Goal: Information Seeking & Learning: Learn about a topic

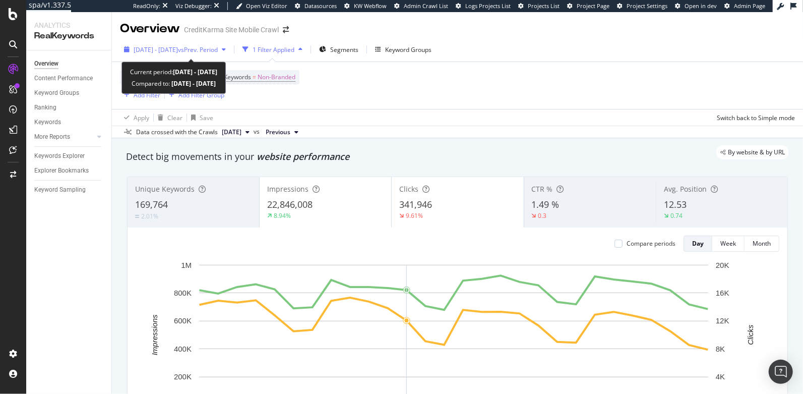
click at [178, 48] on span "2025 Apr. 28th - May. 25th" at bounding box center [156, 49] width 44 height 9
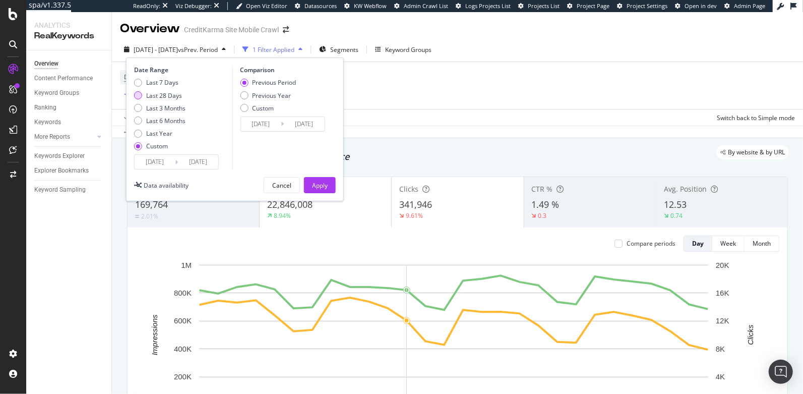
click at [136, 91] on div "Last 28 Days" at bounding box center [138, 95] width 8 height 8
type input "2025/07/30"
type input "2025/08/26"
type input "2025/07/02"
type input "2025/07/29"
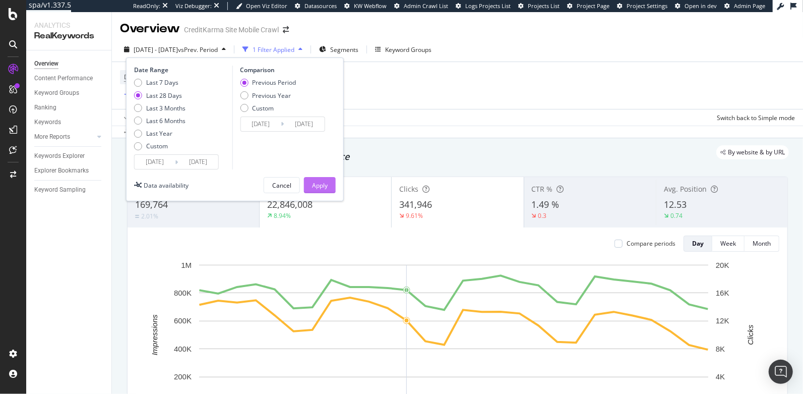
click at [327, 187] on div "Apply" at bounding box center [320, 185] width 16 height 9
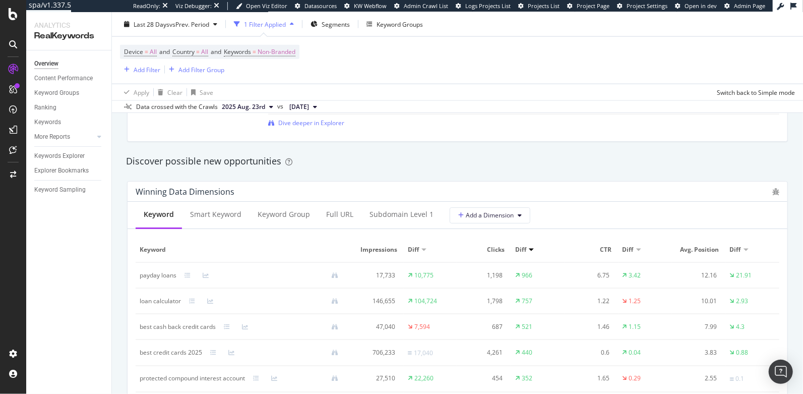
scroll to position [876, 0]
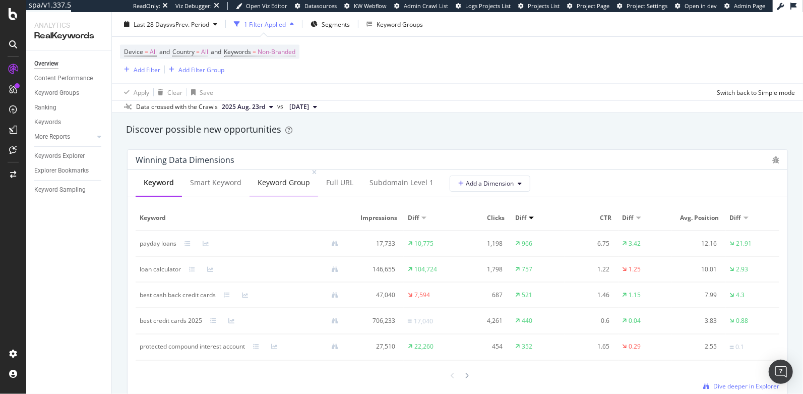
click at [273, 185] on div "Keyword Group" at bounding box center [284, 182] width 52 height 10
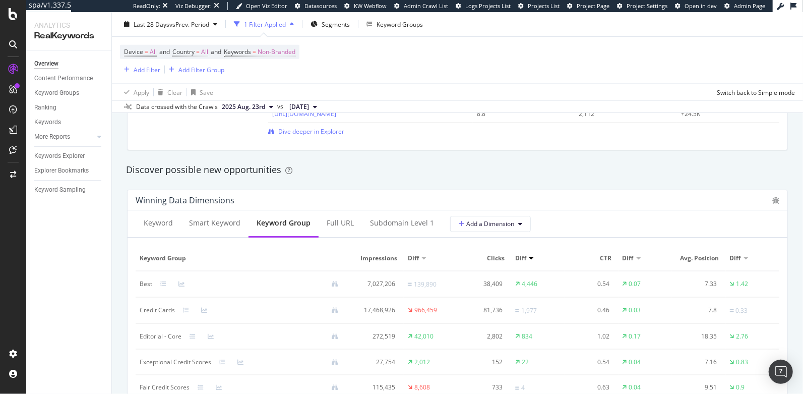
scroll to position [907, 0]
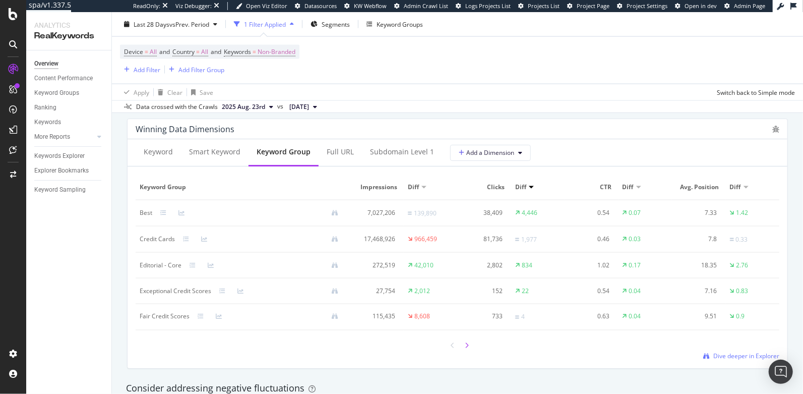
click at [465, 345] on icon at bounding box center [467, 345] width 4 height 6
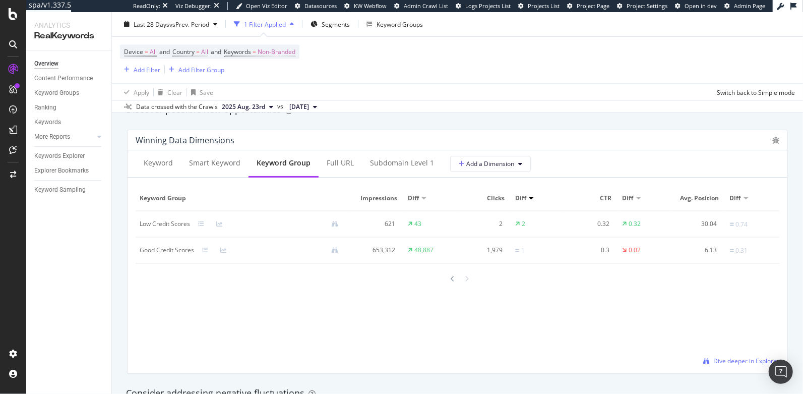
scroll to position [895, 0]
click at [58, 94] on div "Keyword Groups" at bounding box center [56, 93] width 45 height 11
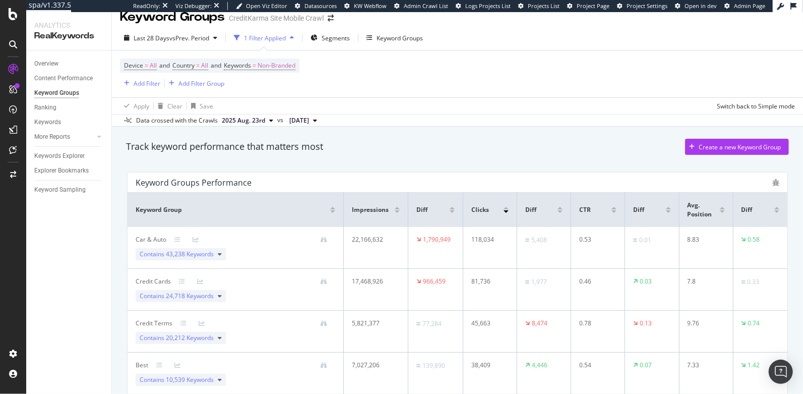
scroll to position [76, 0]
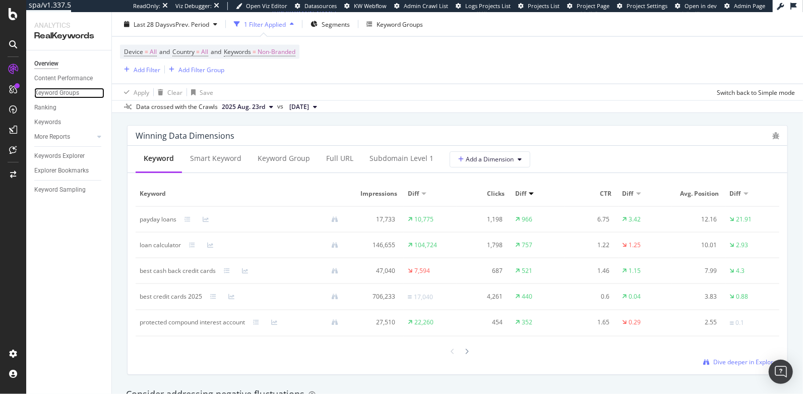
scroll to position [958, 0]
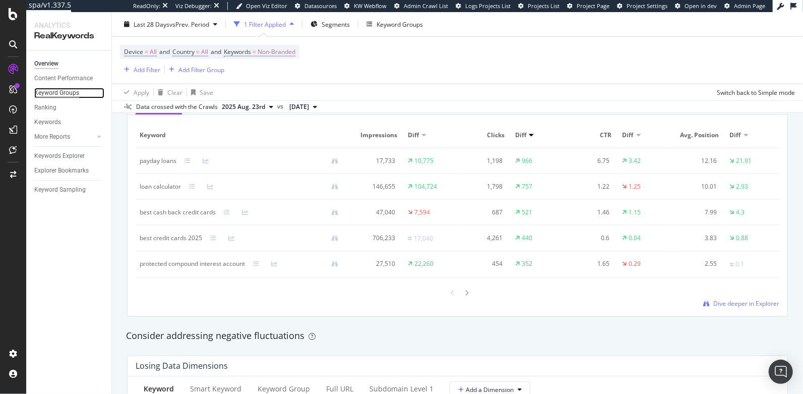
click at [69, 94] on div "Keyword Groups" at bounding box center [56, 93] width 45 height 11
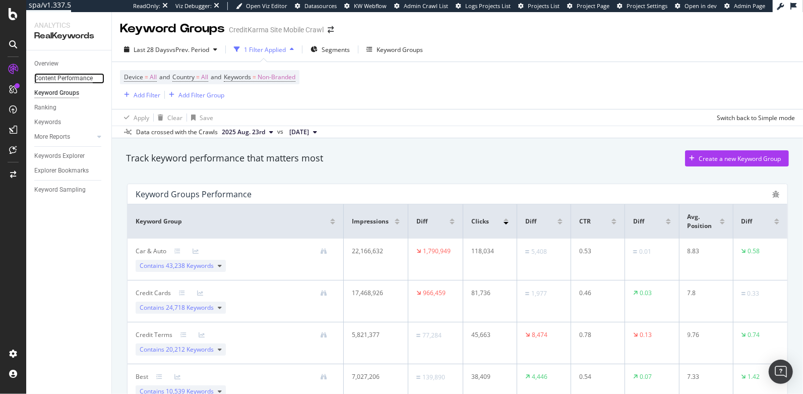
click at [51, 80] on div "Content Performance" at bounding box center [63, 78] width 58 height 11
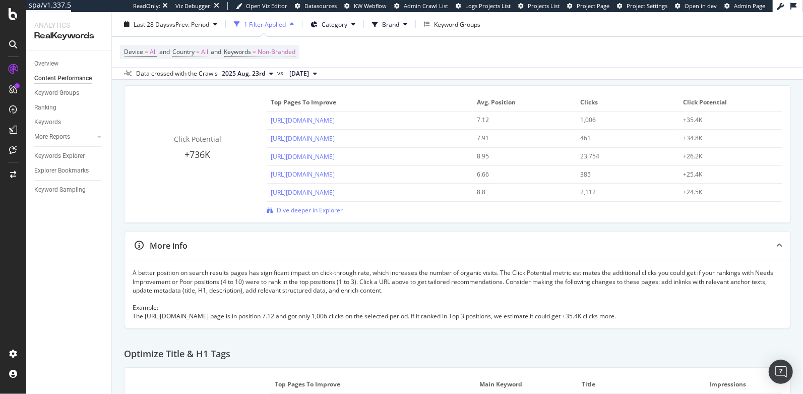
scroll to position [114, 0]
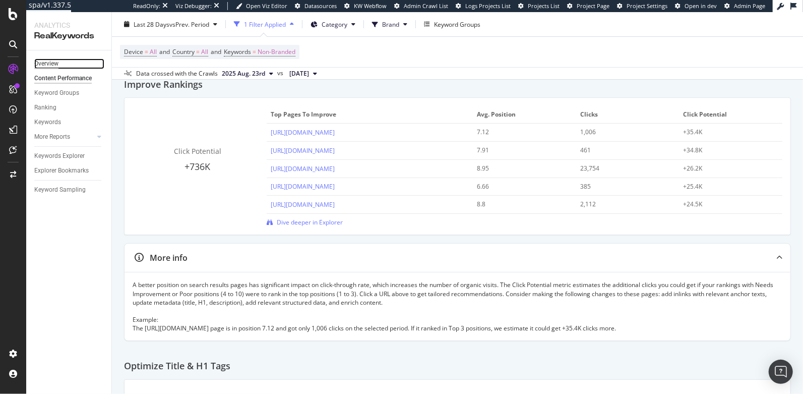
click at [49, 65] on div "Overview" at bounding box center [46, 63] width 24 height 11
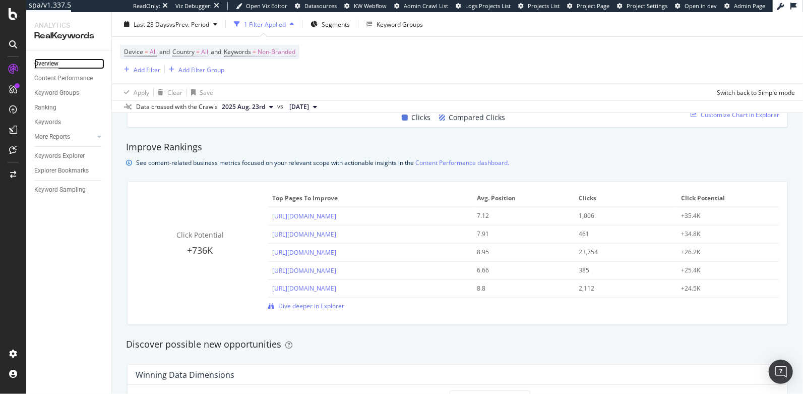
scroll to position [690, 0]
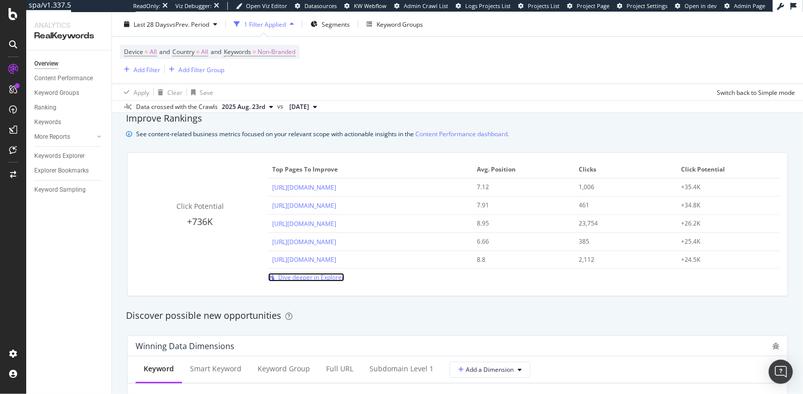
click at [317, 275] on span "Dive deeper in Explorer" at bounding box center [311, 277] width 66 height 9
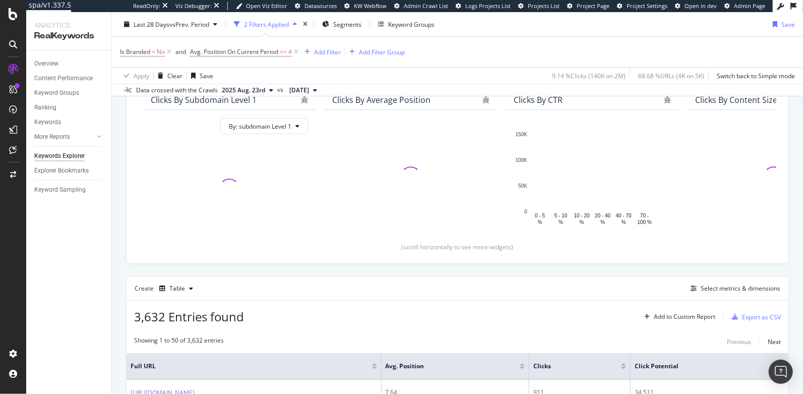
scroll to position [112, 0]
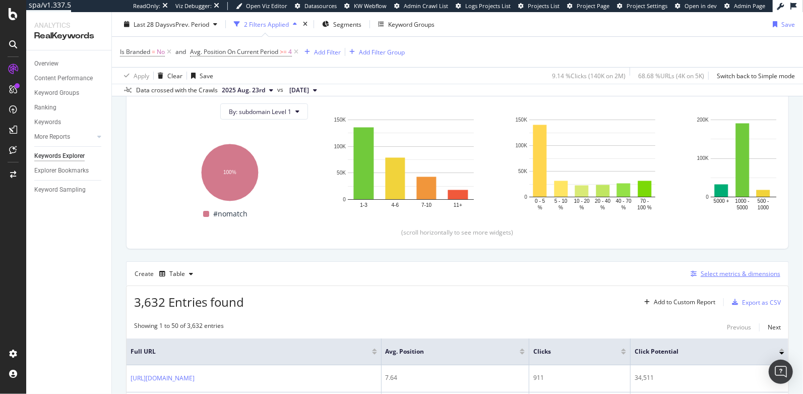
click at [730, 272] on div "Select metrics & dimensions" at bounding box center [741, 273] width 80 height 9
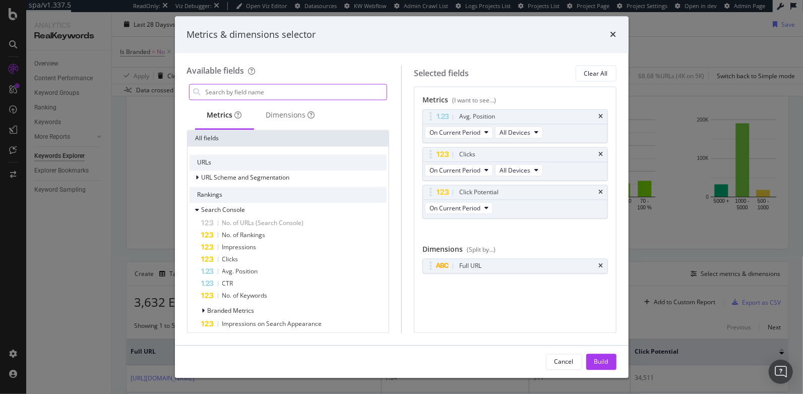
click at [269, 87] on input "modal" at bounding box center [296, 92] width 183 height 15
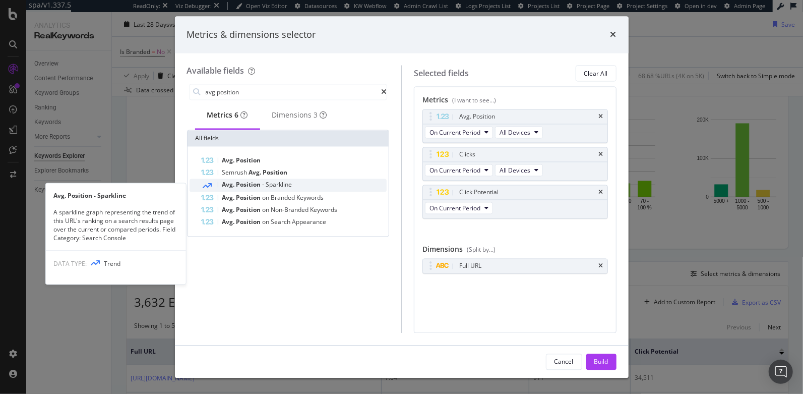
type input "avg position"
click at [269, 189] on span "Sparkline" at bounding box center [279, 184] width 26 height 9
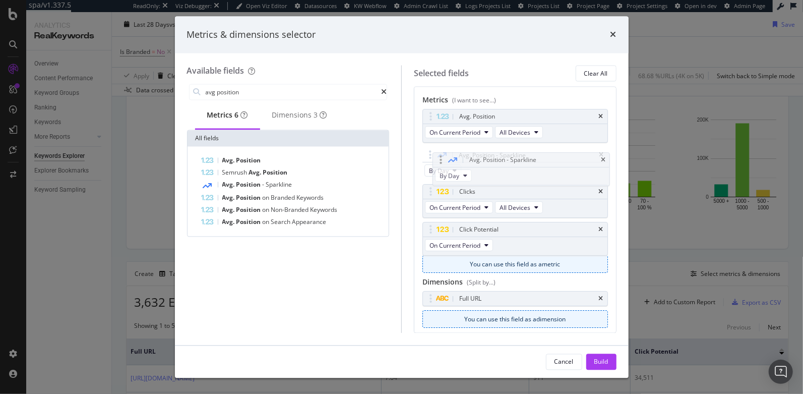
drag, startPoint x: 428, startPoint y: 228, endPoint x: 437, endPoint y: 156, distance: 73.2
click at [437, 156] on body "spa/v1.337.5 ReadOnly: Viz Debugger: Open Viz Editor Datasources KW Webflow Adm…" at bounding box center [401, 197] width 803 height 394
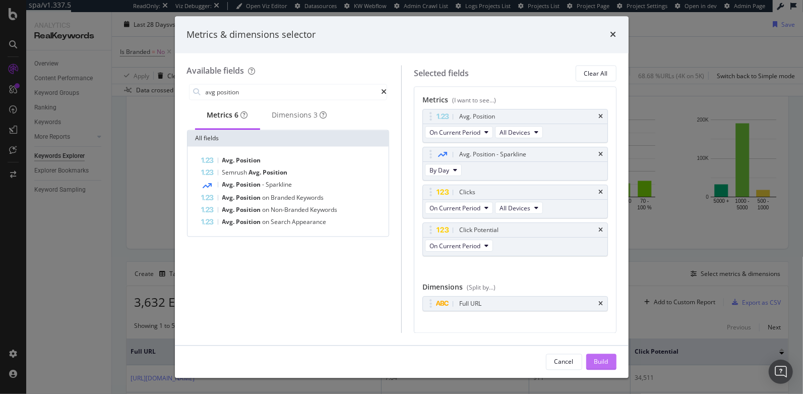
click at [595, 354] on div "Build" at bounding box center [601, 361] width 14 height 15
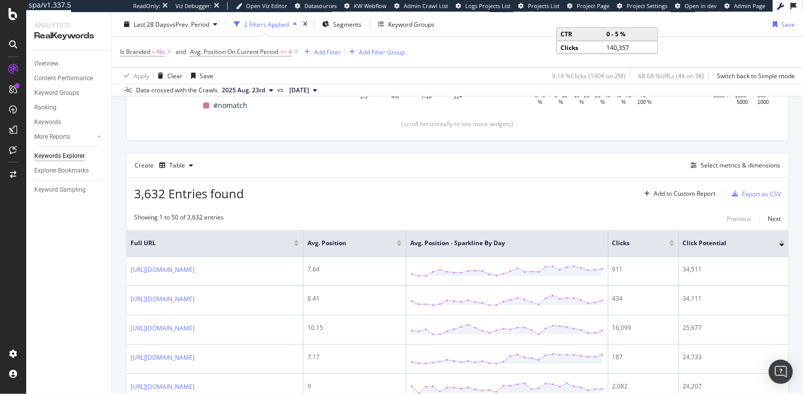
scroll to position [311, 0]
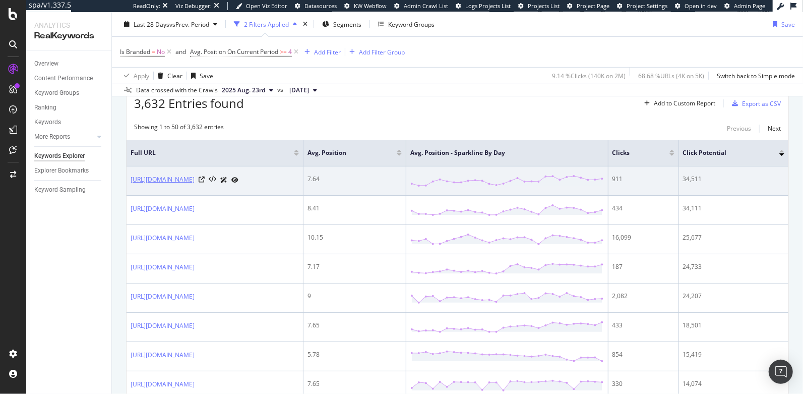
drag, startPoint x: 282, startPoint y: 179, endPoint x: 258, endPoint y: 176, distance: 24.4
click at [235, 176] on div "https://www.creditkarma.com/credit-cards/bad-credit" at bounding box center [215, 179] width 168 height 11
click at [275, 185] on td "https://www.creditkarma.com/credit-cards/bad-credit" at bounding box center [215, 180] width 177 height 29
drag, startPoint x: 284, startPoint y: 177, endPoint x: 134, endPoint y: 171, distance: 150.4
click at [134, 171] on td "https://www.creditkarma.com/credit-cards/bad-credit" at bounding box center [215, 180] width 177 height 29
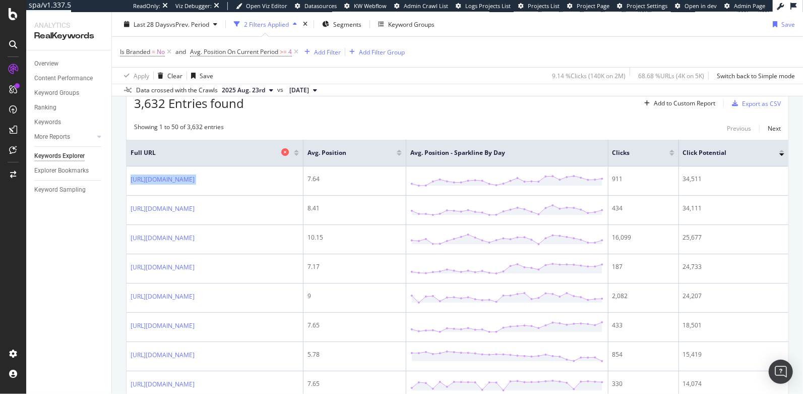
copy div "https://www.creditkarma.com/credit-cards/bad-credit"
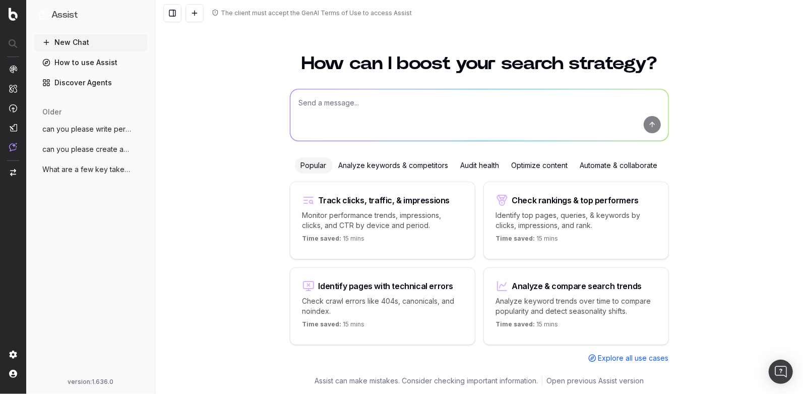
click at [353, 108] on textarea at bounding box center [479, 114] width 378 height 51
paste textarea "https://www.creditkarma.com/credit-cards/bad-credit"
type textarea "how can I improve this page? https://www.creditkarma.com/credit-cards/bad-credit"
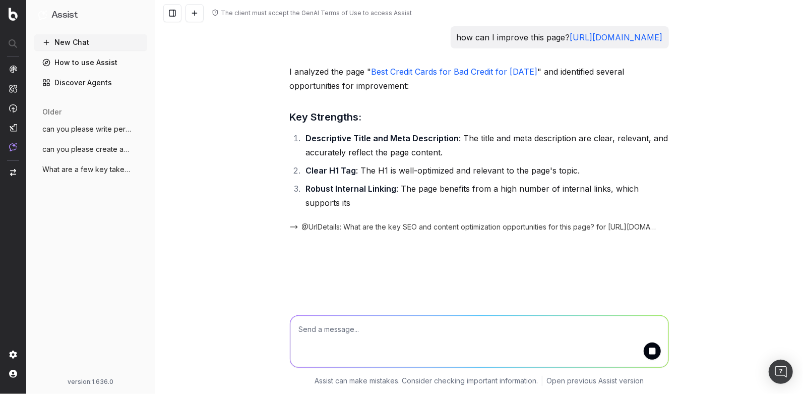
scroll to position [13, 0]
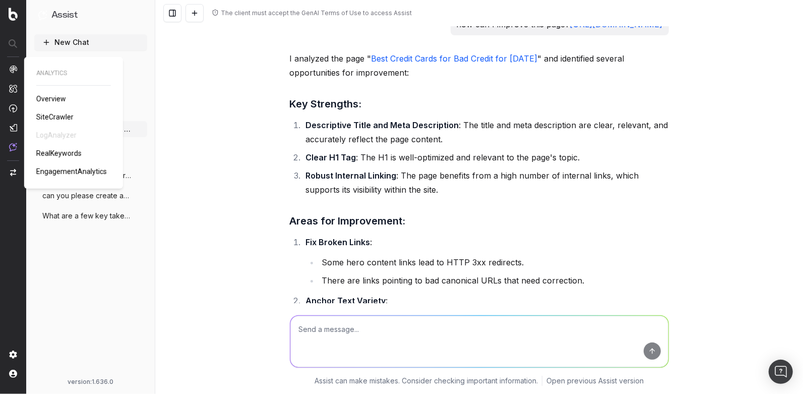
click at [45, 155] on span "RealKeywords" at bounding box center [58, 153] width 45 height 8
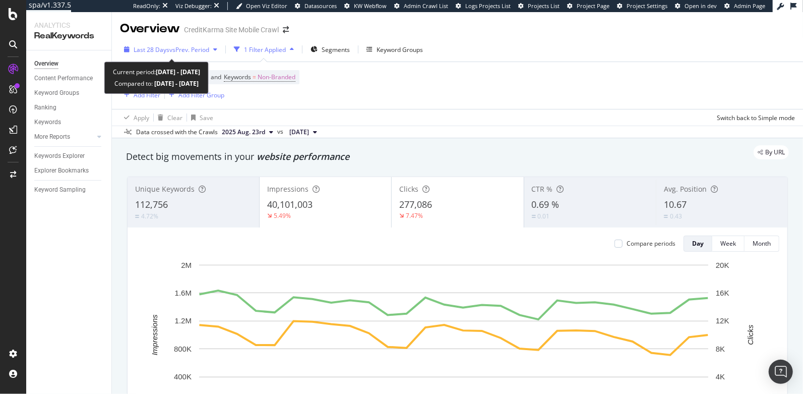
click at [189, 42] on div "Last 28 Days vs Prev. Period" at bounding box center [170, 49] width 101 height 15
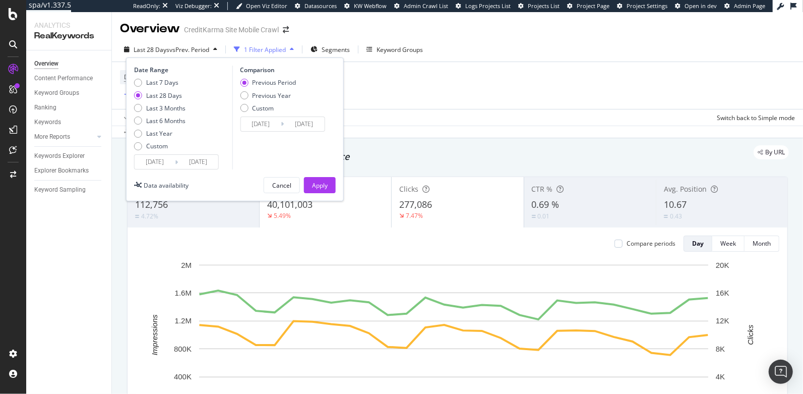
click at [412, 106] on div "Device = All and Country = All and Keywords = Non-Branded Add Filter Add Filter…" at bounding box center [457, 85] width 675 height 47
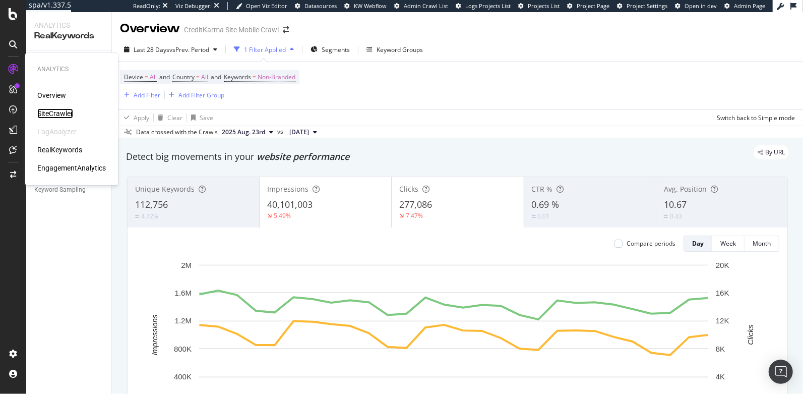
click at [65, 116] on div "SiteCrawler" at bounding box center [55, 113] width 36 height 10
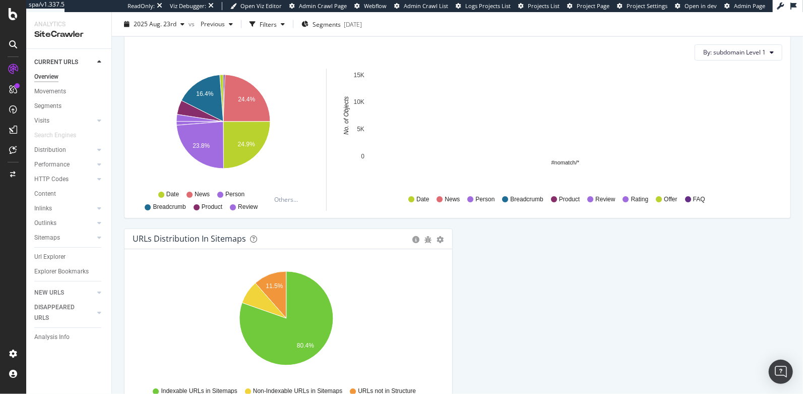
scroll to position [888, 0]
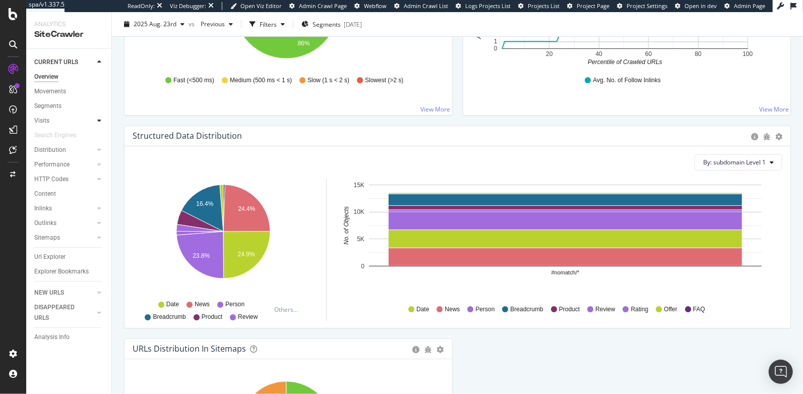
click at [98, 124] on icon at bounding box center [99, 120] width 4 height 6
click at [62, 150] on div "Orphan URLs" at bounding box center [56, 150] width 35 height 11
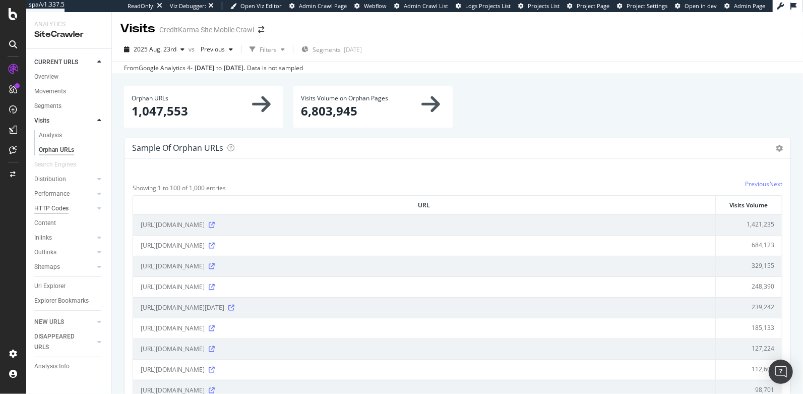
click at [65, 209] on div "HTTP Codes" at bounding box center [51, 208] width 34 height 11
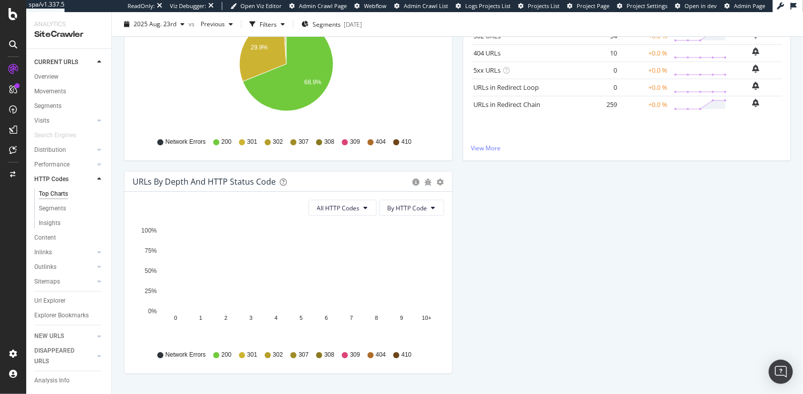
scroll to position [197, 0]
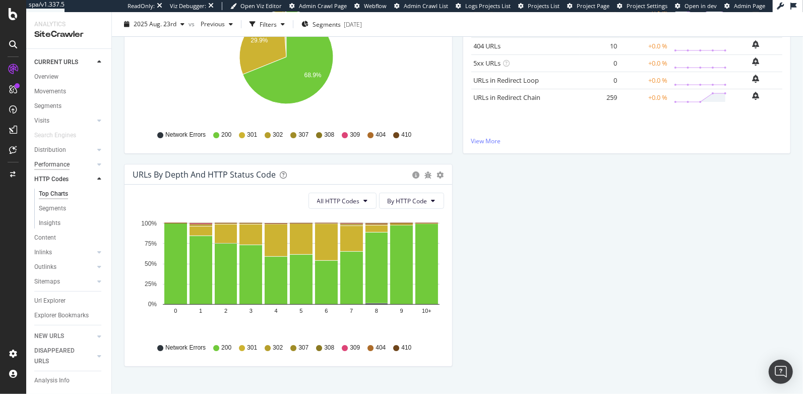
click at [58, 165] on div "Performance" at bounding box center [51, 164] width 35 height 11
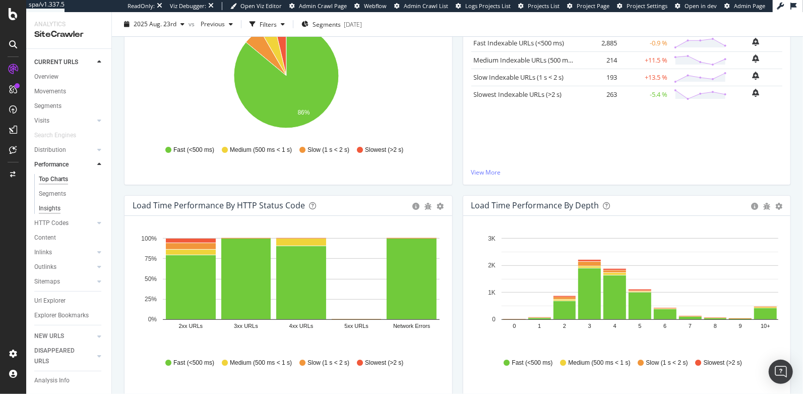
click at [54, 206] on div "Insights" at bounding box center [50, 208] width 22 height 11
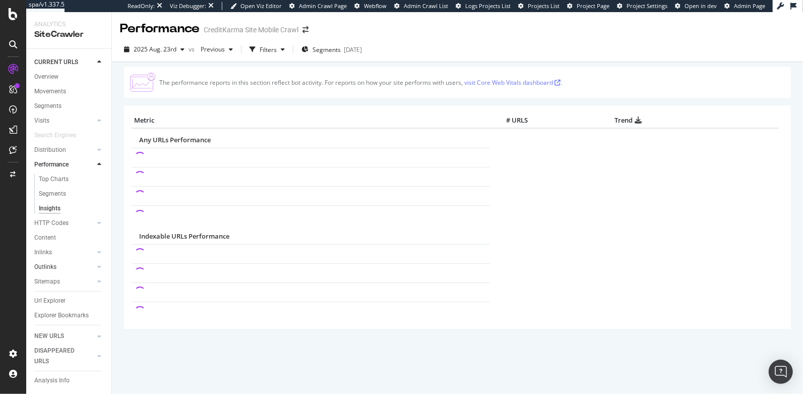
click at [57, 269] on link "Outlinks" at bounding box center [64, 267] width 60 height 11
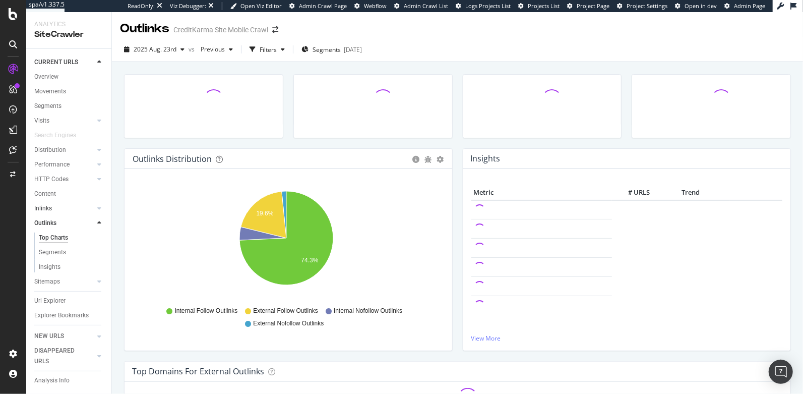
click at [52, 209] on link "Inlinks" at bounding box center [64, 208] width 60 height 11
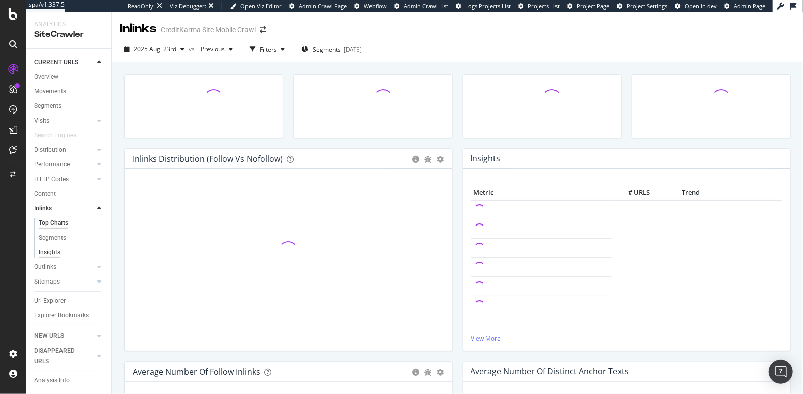
click at [56, 252] on div "Insights" at bounding box center [50, 252] width 22 height 11
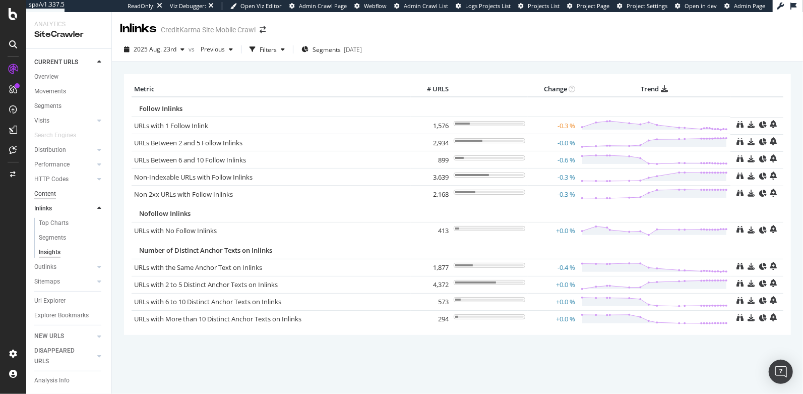
click at [51, 190] on div "Content" at bounding box center [45, 194] width 22 height 11
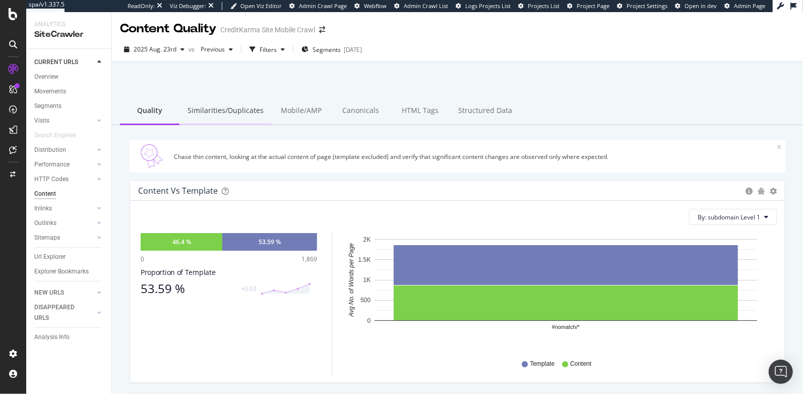
click at [239, 110] on div "Similarities/Duplicates" at bounding box center [225, 111] width 92 height 28
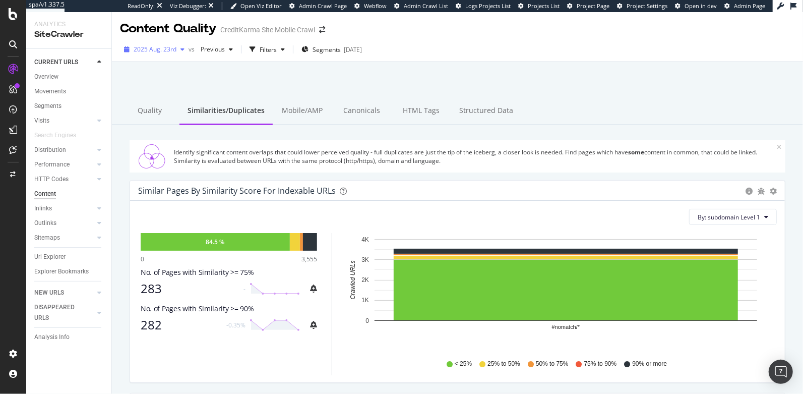
click at [137, 48] on span "2025 Aug. 23rd" at bounding box center [155, 49] width 43 height 9
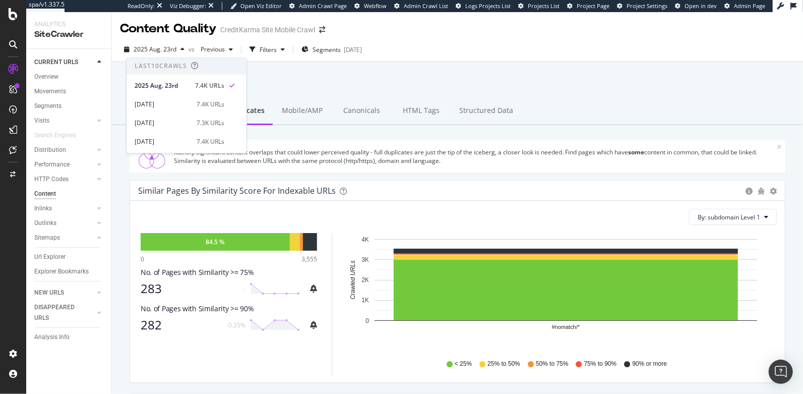
click at [277, 77] on div at bounding box center [457, 88] width 667 height 43
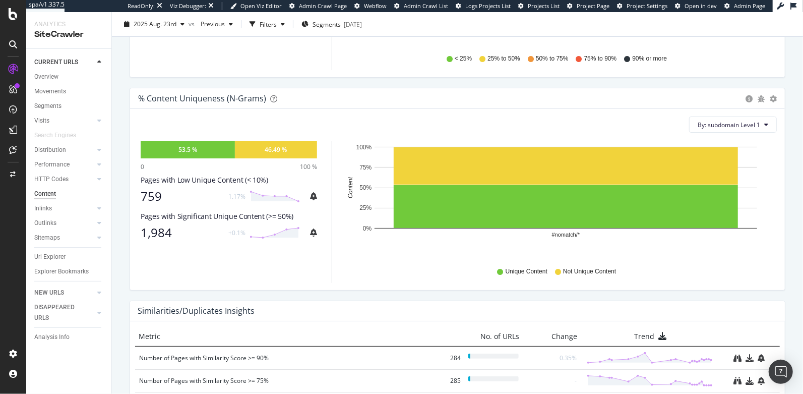
scroll to position [309, 0]
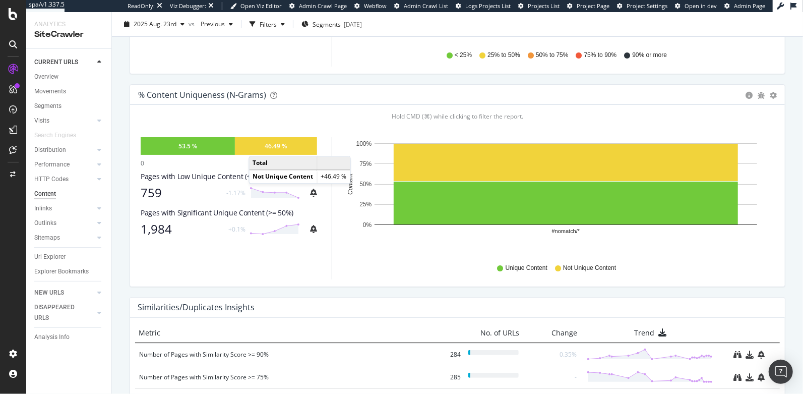
click at [261, 146] on div "46.49 %" at bounding box center [276, 146] width 82 height 18
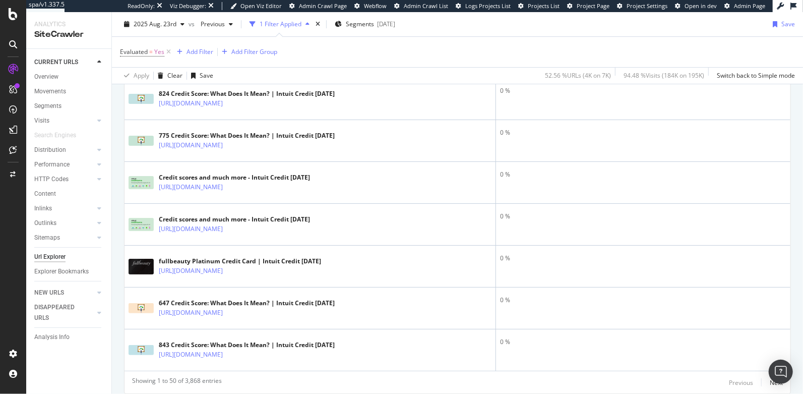
scroll to position [2158, 0]
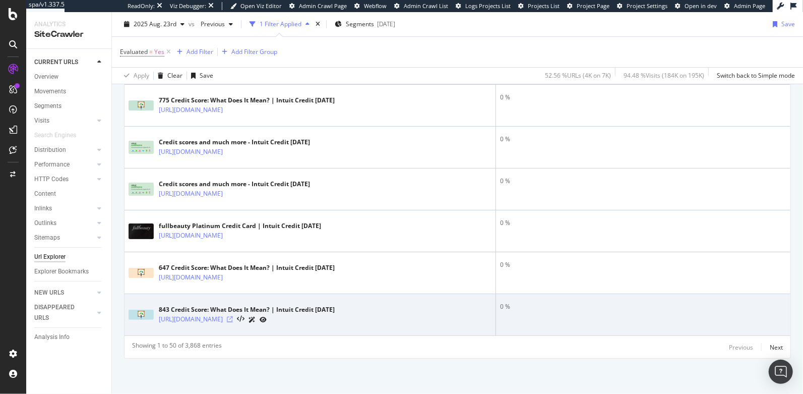
click at [233, 319] on icon at bounding box center [230, 319] width 6 height 6
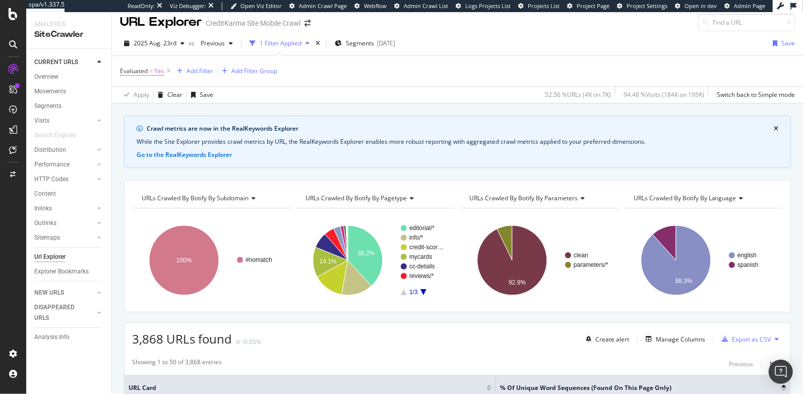
scroll to position [0, 0]
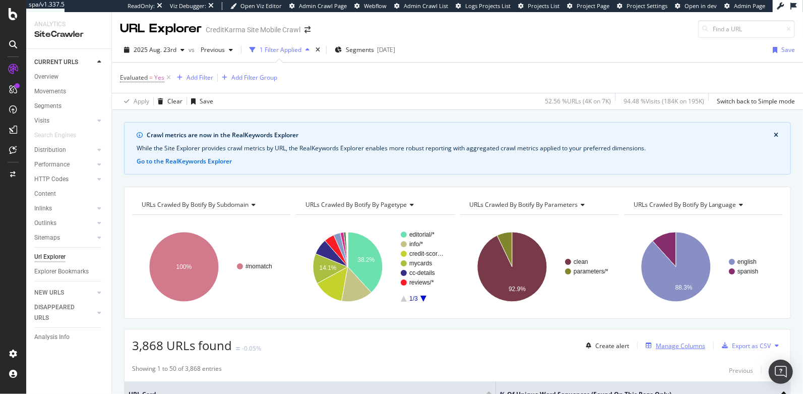
click at [672, 346] on div "Manage Columns" at bounding box center [680, 345] width 49 height 9
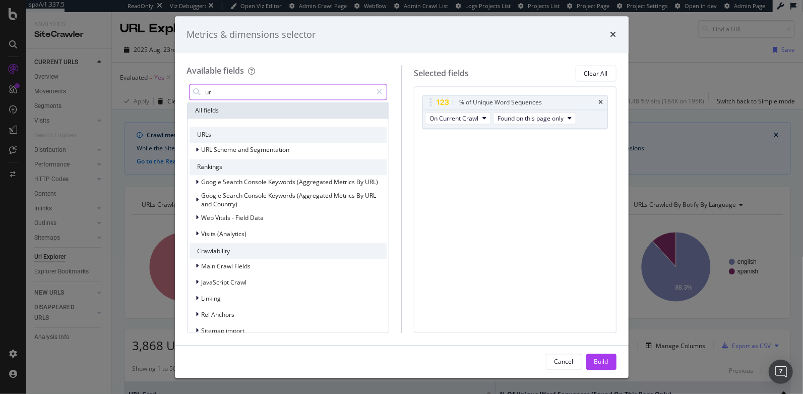
type input "u"
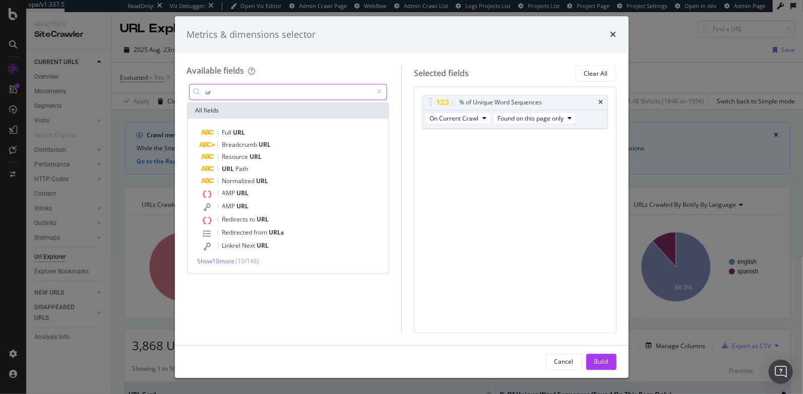
type input "u"
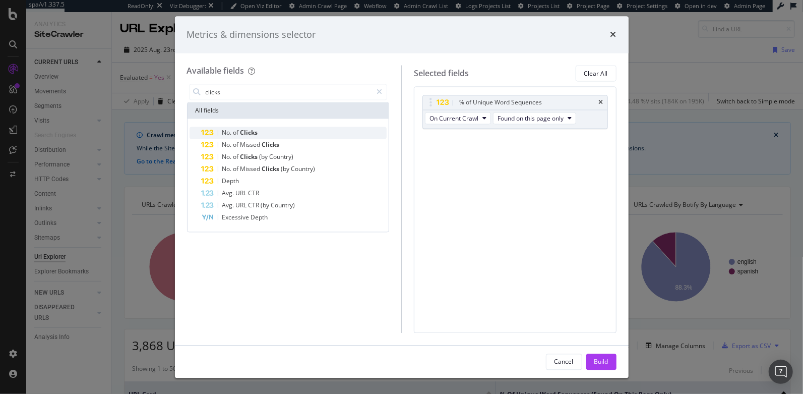
click at [237, 137] on div "No. of Clicks" at bounding box center [295, 133] width 186 height 12
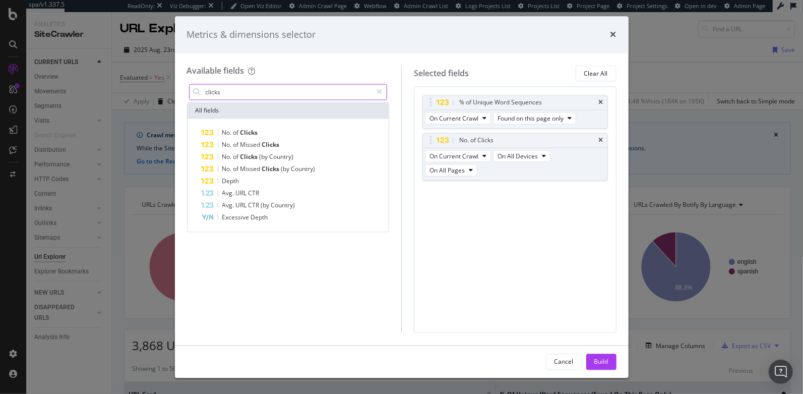
click at [234, 91] on input "clicks" at bounding box center [289, 92] width 168 height 15
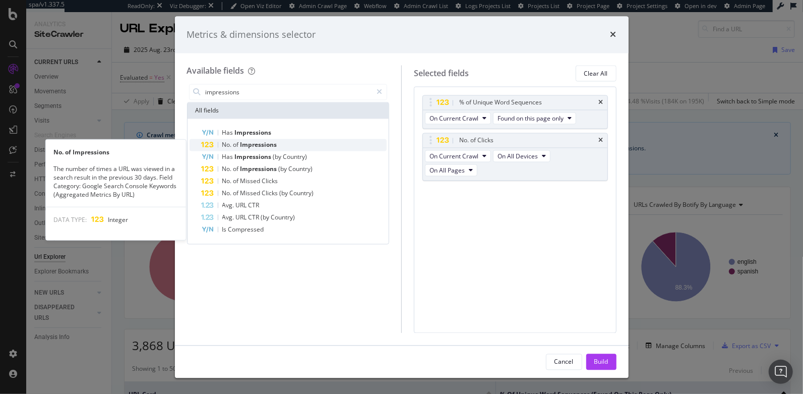
click at [251, 142] on span "Impressions" at bounding box center [258, 145] width 37 height 9
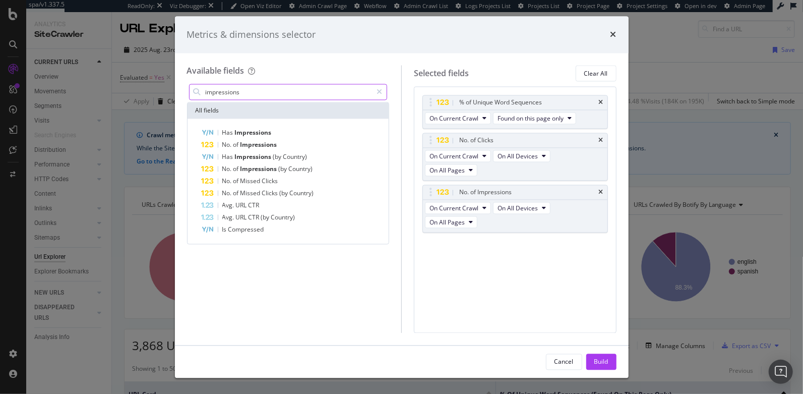
click at [261, 96] on input "impressions" at bounding box center [289, 92] width 168 height 15
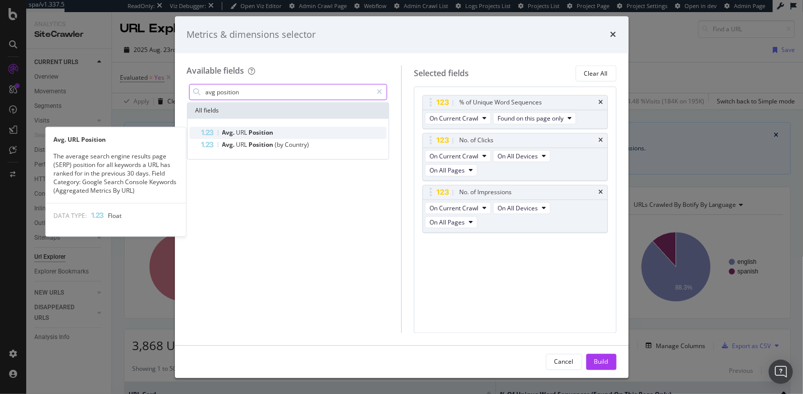
type input "avg position"
click at [261, 134] on span "Position" at bounding box center [261, 133] width 25 height 9
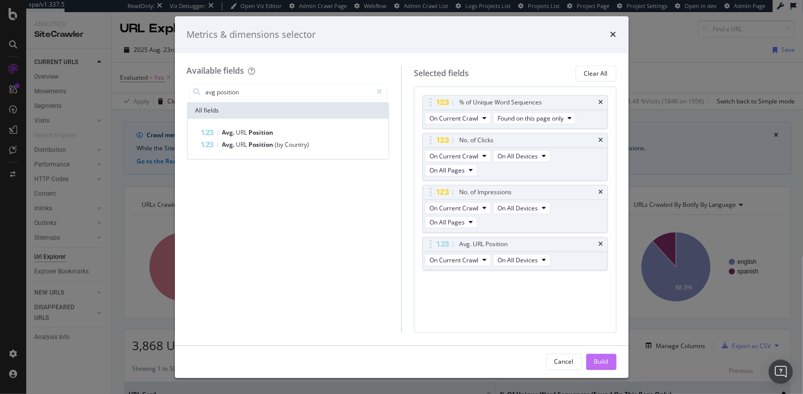
click at [609, 359] on button "Build" at bounding box center [601, 361] width 30 height 16
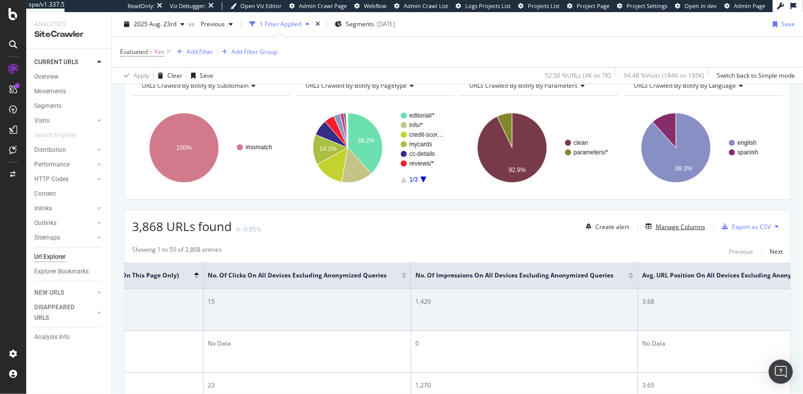
scroll to position [0, 387]
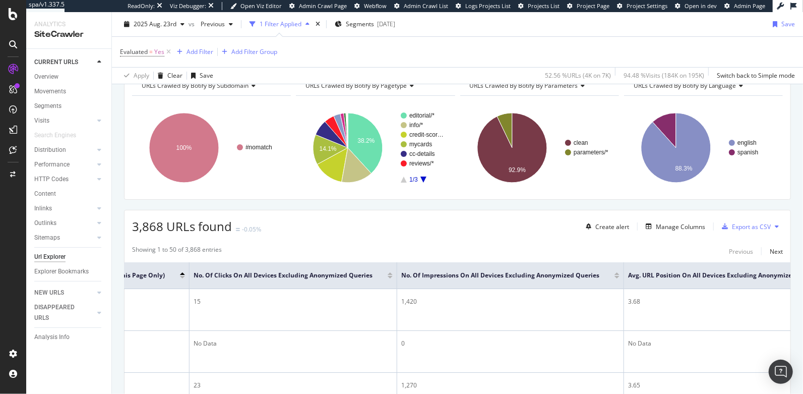
click at [610, 276] on div "No. of Impressions On All Devices excluding anonymized queries" at bounding box center [510, 275] width 218 height 10
click at [611, 276] on div "No. of Impressions On All Devices excluding anonymized queries" at bounding box center [510, 275] width 218 height 10
click at [615, 276] on div at bounding box center [617, 277] width 5 height 3
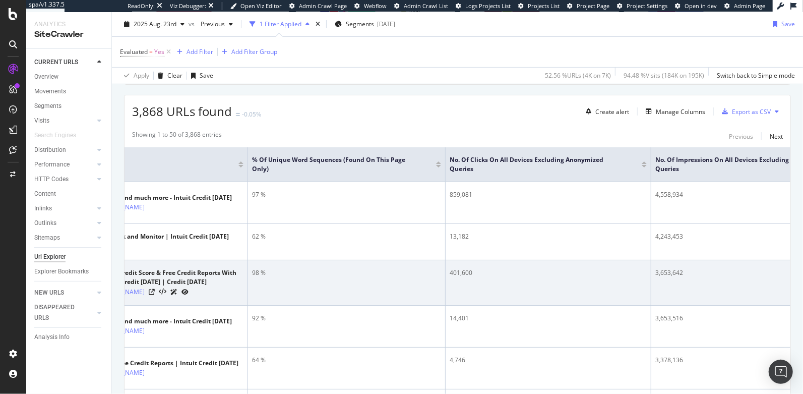
scroll to position [0, 80]
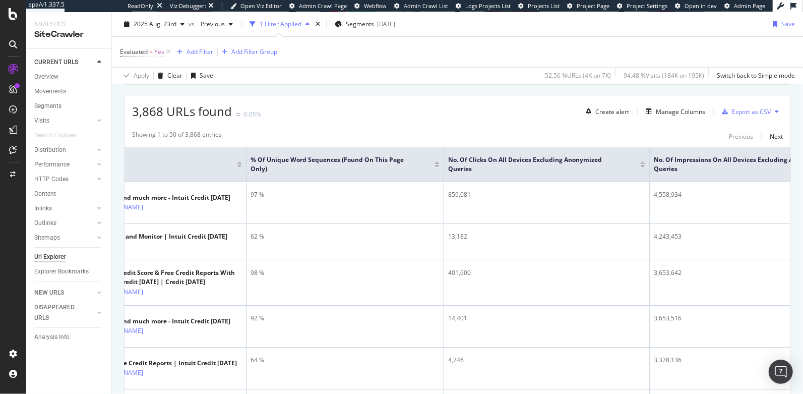
click at [437, 165] on div "% of Unique Word Sequences (Found on this page only)" at bounding box center [345, 164] width 189 height 18
click at [199, 50] on div "Add Filter" at bounding box center [200, 51] width 27 height 9
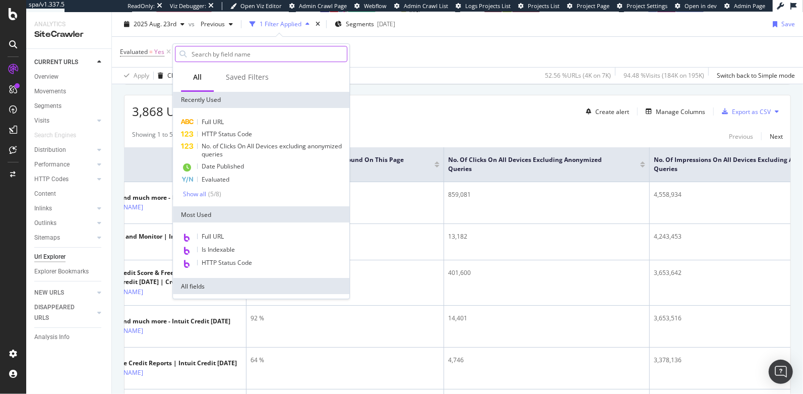
click at [230, 52] on input "text" at bounding box center [269, 53] width 156 height 15
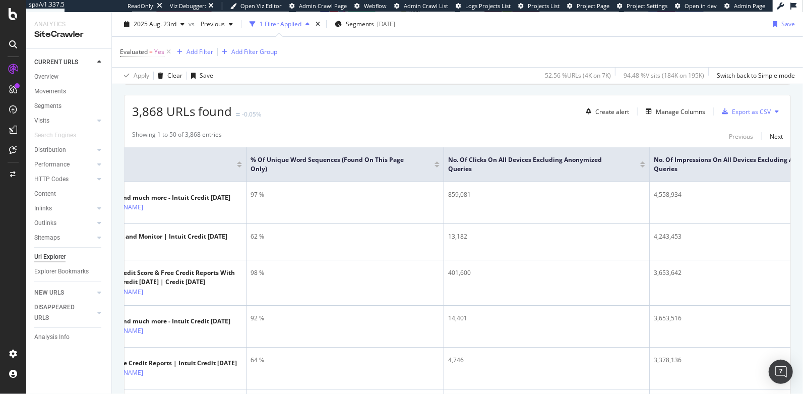
click at [194, 54] on div "Add Filter" at bounding box center [200, 51] width 27 height 9
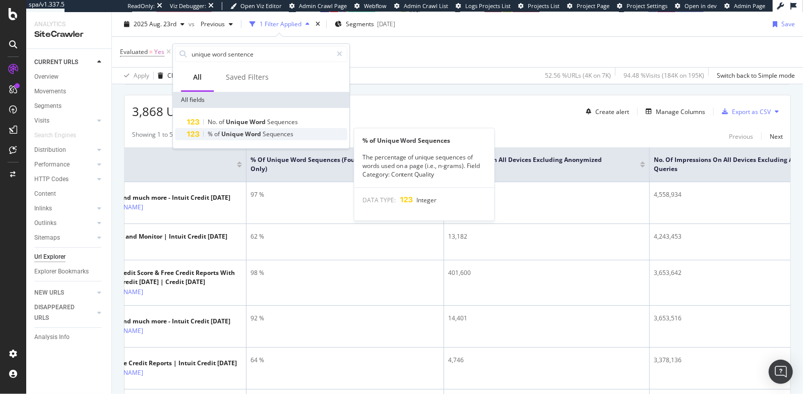
type input "unique word sentence"
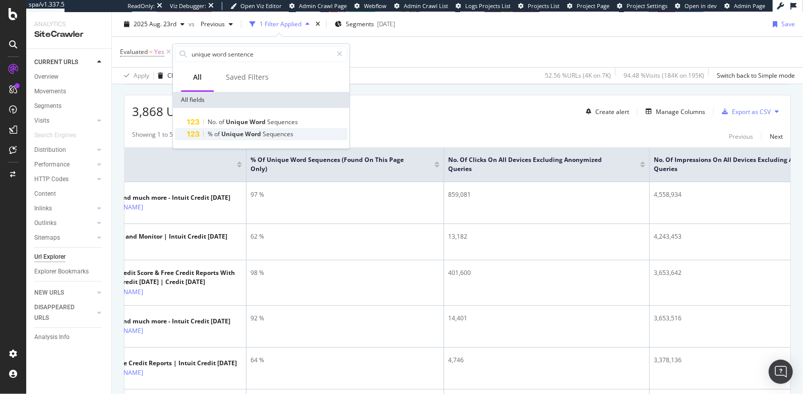
click at [236, 135] on span "Unique" at bounding box center [233, 134] width 24 height 9
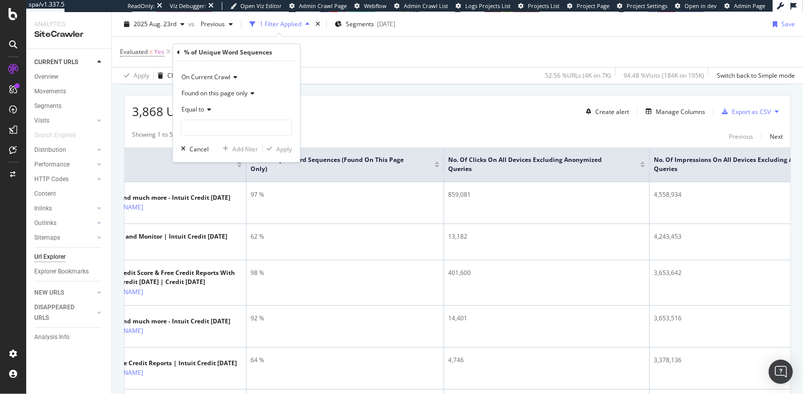
click at [196, 112] on span "Equal to" at bounding box center [193, 109] width 23 height 9
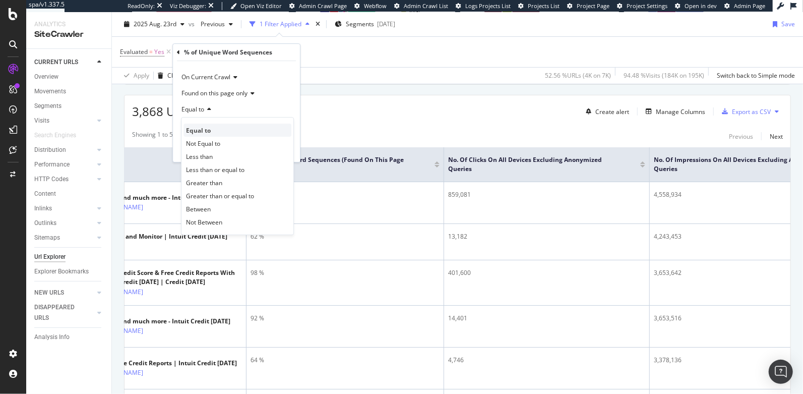
click at [198, 126] on span "Equal to" at bounding box center [198, 130] width 25 height 9
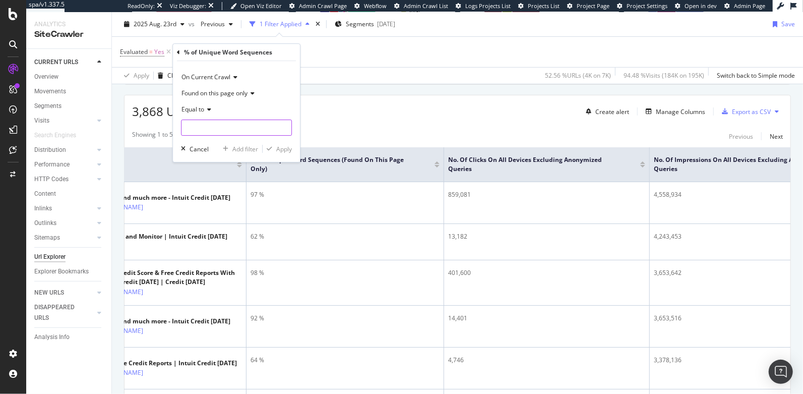
click at [205, 130] on input "number" at bounding box center [236, 127] width 111 height 16
type input "0"
click at [282, 149] on div "Apply" at bounding box center [284, 149] width 16 height 9
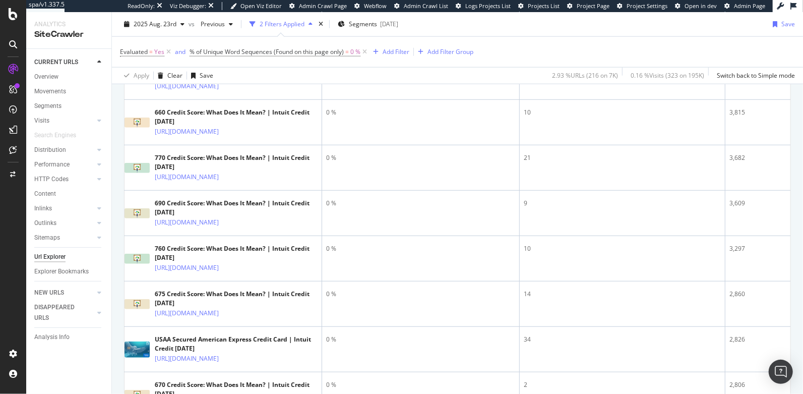
scroll to position [719, 0]
click at [49, 149] on div "Distribution" at bounding box center [50, 150] width 32 height 11
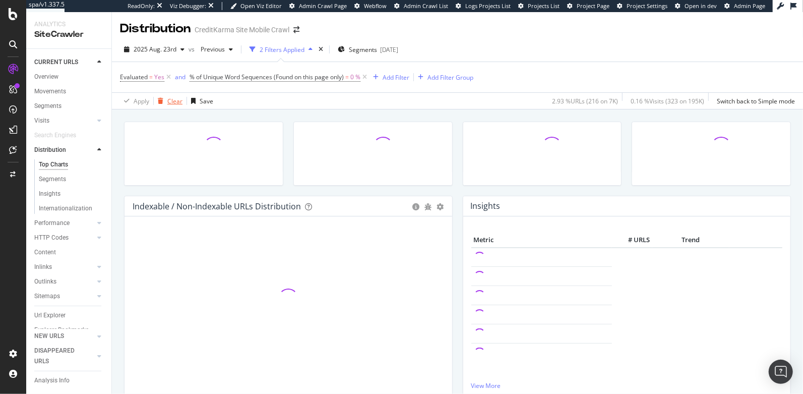
click at [166, 96] on div "Clear" at bounding box center [168, 100] width 29 height 15
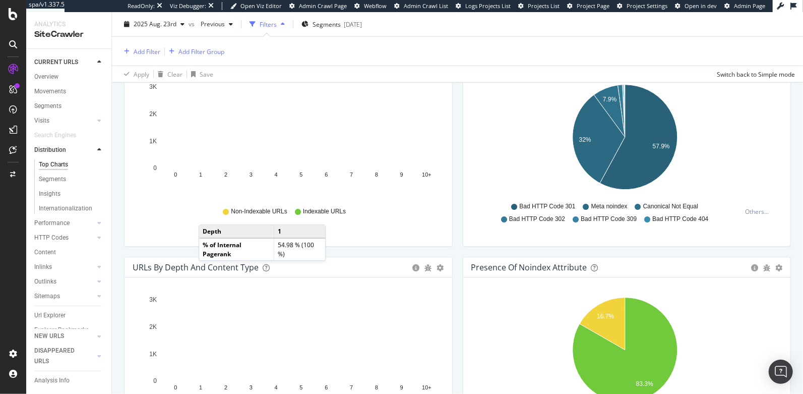
scroll to position [563, 0]
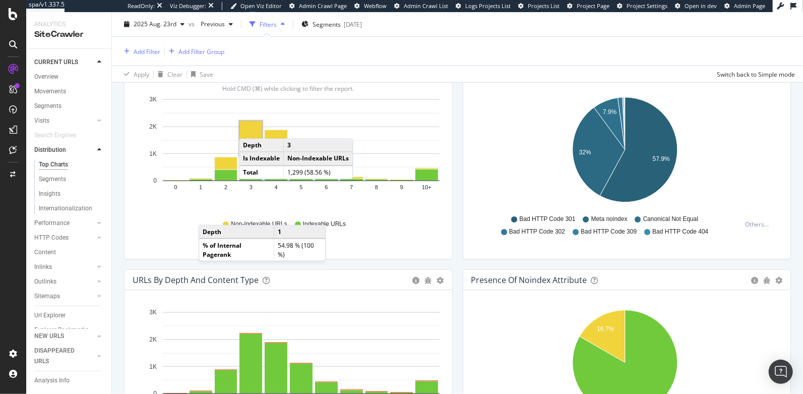
click at [249, 127] on rect "A chart." at bounding box center [250, 138] width 23 height 35
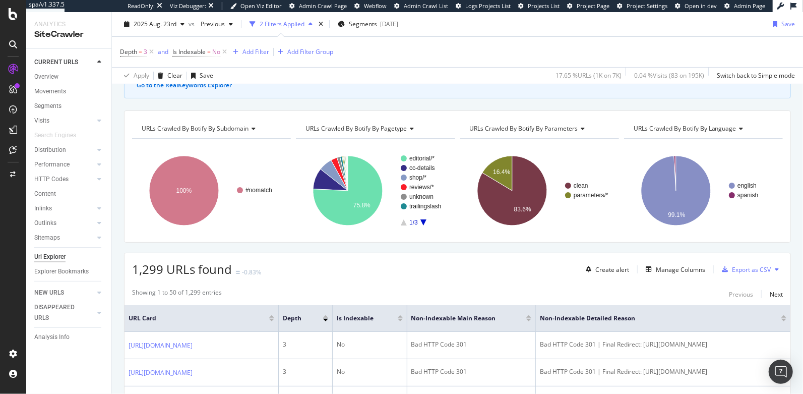
scroll to position [83, 0]
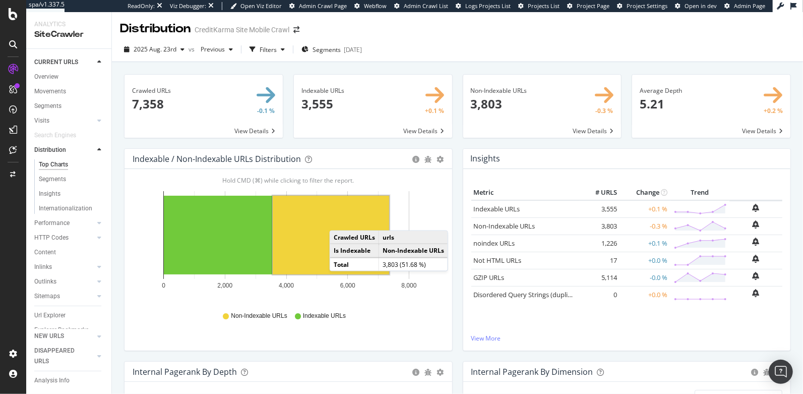
click at [339, 220] on rect "A chart." at bounding box center [331, 235] width 116 height 79
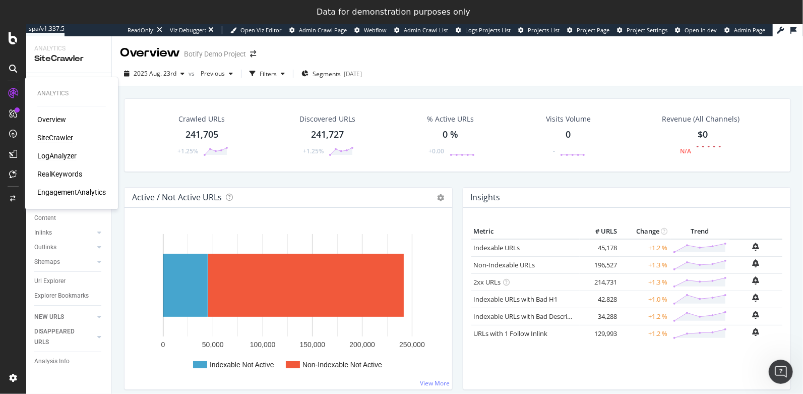
click at [58, 157] on div "LogAnalyzer" at bounding box center [56, 156] width 39 height 10
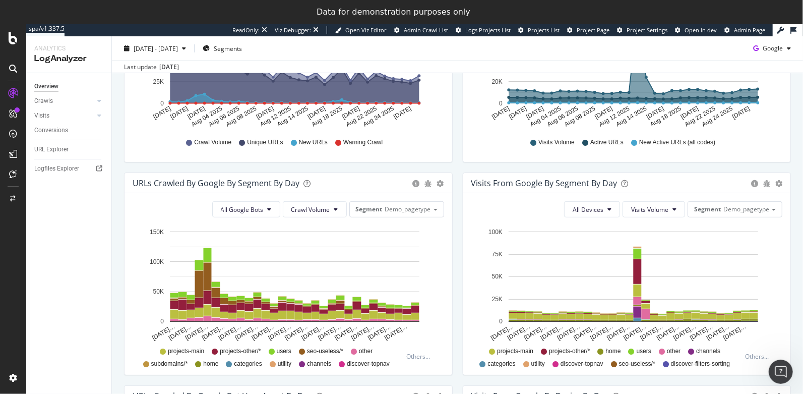
scroll to position [187, 0]
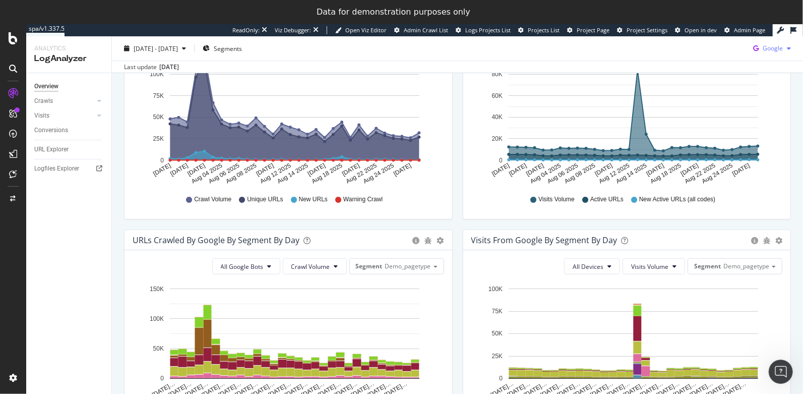
click at [768, 49] on span "Google" at bounding box center [773, 48] width 20 height 9
click at [723, 75] on span "Other AI Bots" at bounding box center [722, 76] width 37 height 9
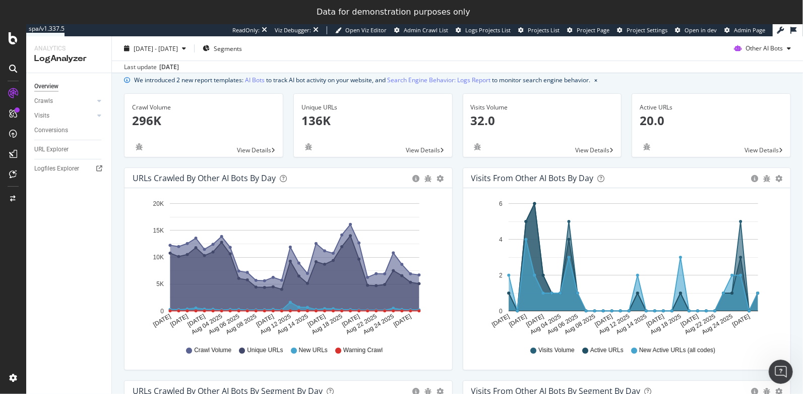
scroll to position [46, 0]
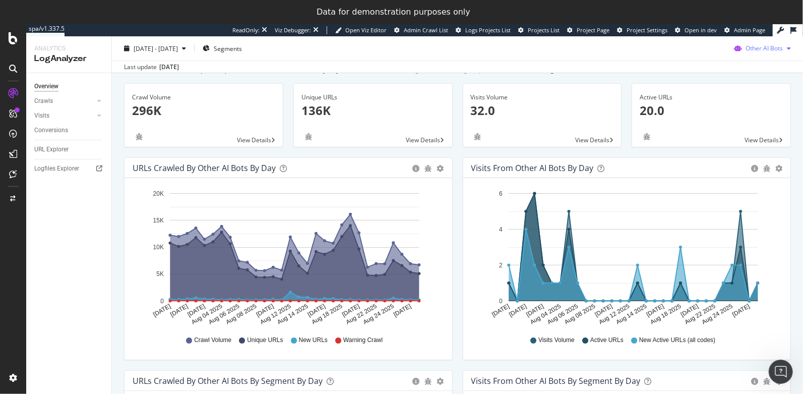
click at [762, 46] on span "Other AI Bots" at bounding box center [764, 48] width 37 height 9
click at [696, 62] on span "OpenAI" at bounding box center [701, 57] width 39 height 9
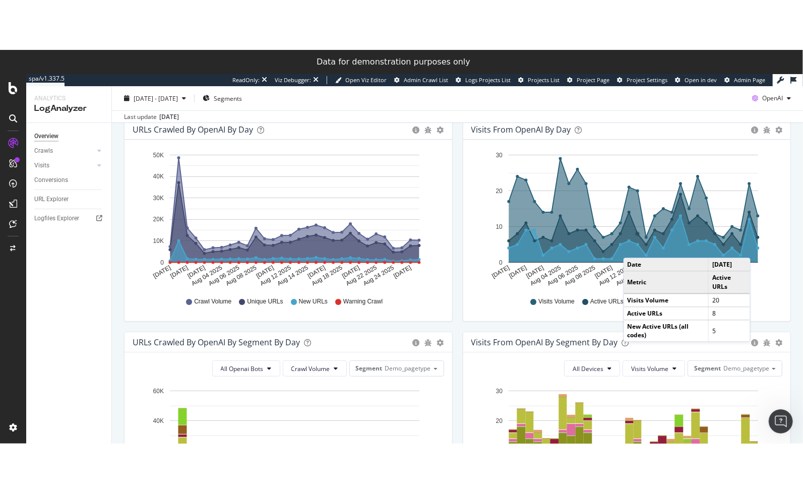
scroll to position [136, 0]
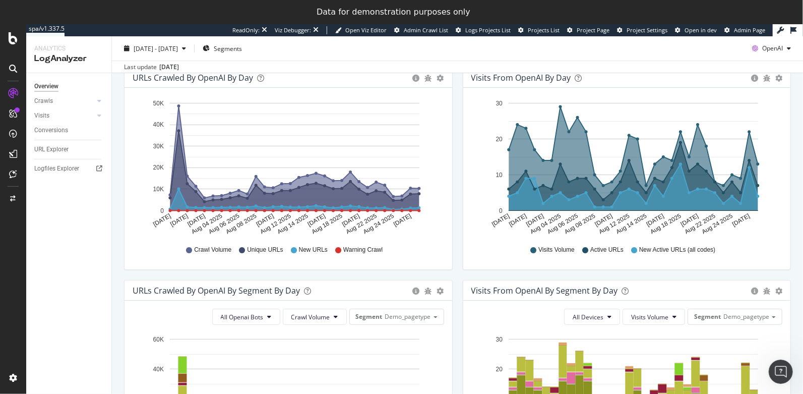
click at [455, 391] on div "URLs Crawled by OpenAI By Segment By Day Timeline (by Value) Table All Openai B…" at bounding box center [288, 386] width 339 height 213
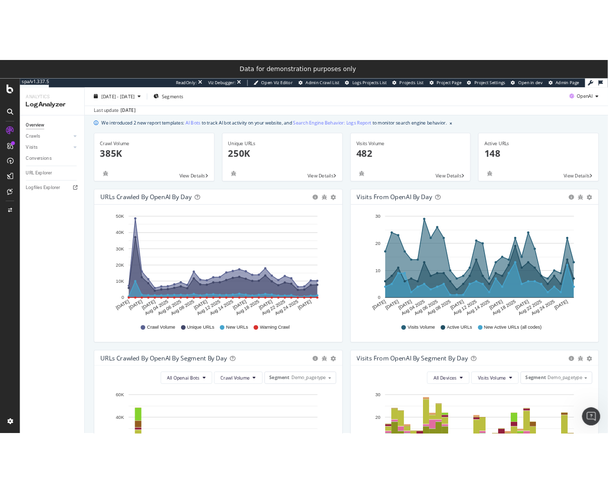
scroll to position [0, 0]
